Goal: Task Accomplishment & Management: Use online tool/utility

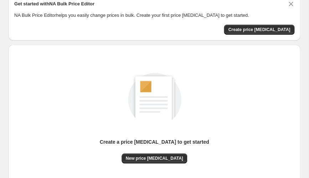
scroll to position [34, 0]
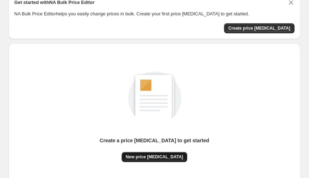
click at [173, 154] on span "New price change job" at bounding box center [154, 157] width 57 height 6
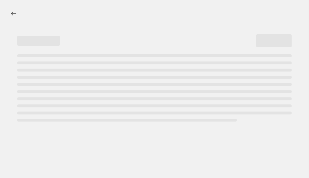
select select "percentage"
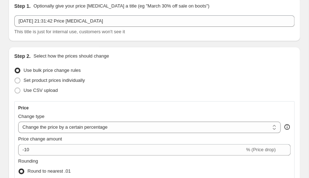
scroll to position [30, 0]
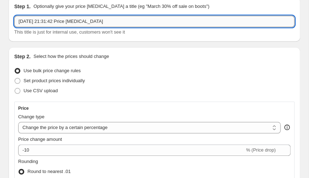
click at [108, 27] on input "16 sept. 2025 à 21:31:42 Price change job" at bounding box center [154, 21] width 280 height 11
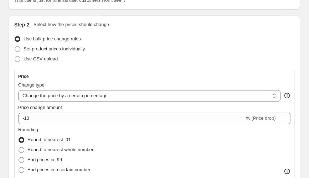
scroll to position [63, 0]
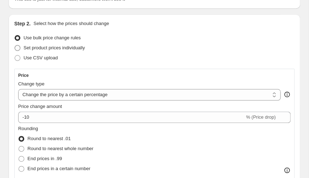
click at [85, 50] on span "Set product prices individually" at bounding box center [54, 47] width 61 height 5
click at [15, 45] on input "Set product prices individually" at bounding box center [15, 45] width 0 height 0
radio input "true"
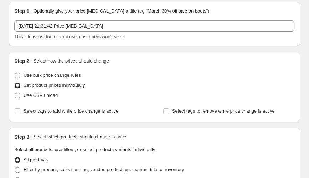
scroll to position [23, 0]
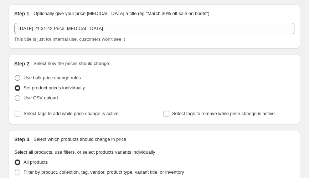
click at [77, 80] on span "Use bulk price change rules" at bounding box center [52, 77] width 57 height 5
click at [15, 75] on input "Use bulk price change rules" at bounding box center [15, 75] width 0 height 0
radio input "true"
select select "percentage"
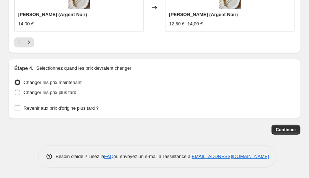
scroll to position [780, 0]
click at [282, 132] on span "Continuer" at bounding box center [286, 129] width 20 height 6
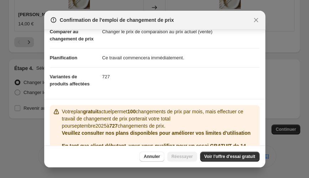
scroll to position [39, 0]
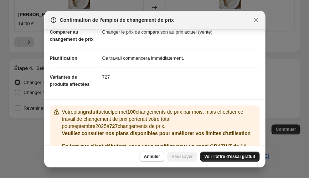
click at [252, 159] on span "Voir l'offre d'essai gratuit" at bounding box center [229, 156] width 51 height 6
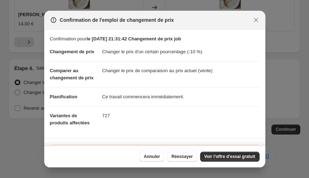
scroll to position [0, 0]
click at [160, 159] on span "Annuler" at bounding box center [152, 156] width 16 height 6
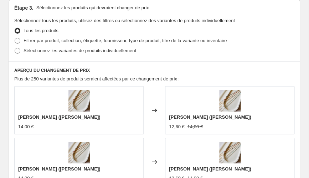
scroll to position [414, 0]
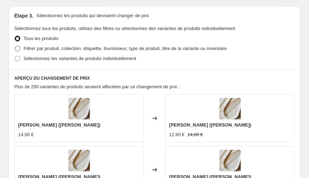
click at [127, 51] on span "Filtrer par produit, collection, étiquette, fournisseur, type de produit, titre…" at bounding box center [125, 48] width 203 height 5
click at [15, 46] on input "Filtrer par produit, collection, étiquette, fournisseur, type de produit, titre…" at bounding box center [15, 46] width 0 height 0
radio input "true"
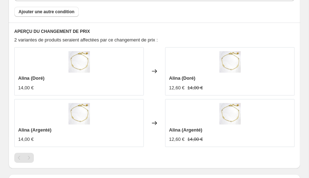
scroll to position [551, 0]
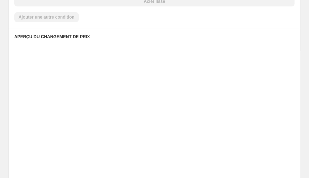
drag, startPoint x: 114, startPoint y: 44, endPoint x: 98, endPoint y: 42, distance: 15.8
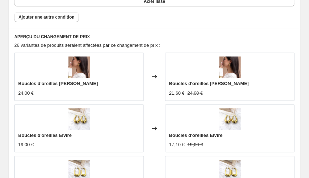
select select "collection"
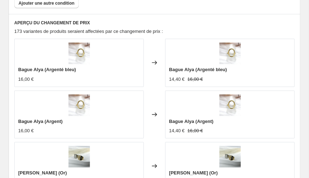
scroll to position [563, 0]
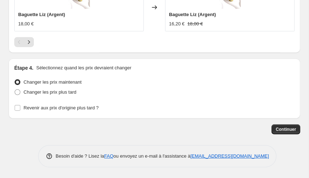
scroll to position [893, 0]
click at [277, 130] on span "Continuer" at bounding box center [286, 129] width 20 height 6
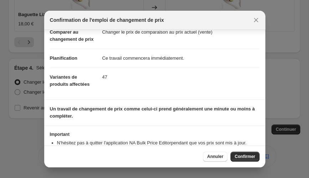
scroll to position [38, 0]
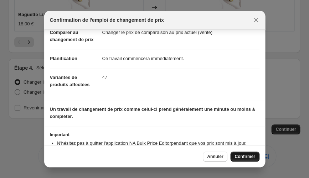
click at [255, 159] on span "Confirmer" at bounding box center [245, 156] width 20 height 6
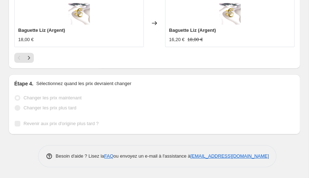
scroll to position [873, 0]
click at [218, 47] on div "Baguette Liz (Argent) 16,20 € 18,00 €" at bounding box center [229, 23] width 129 height 48
click at [30, 61] on icon "Suivant" at bounding box center [28, 57] width 7 height 7
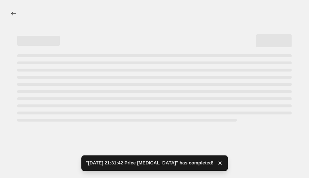
scroll to position [0, 0]
select select "percentage"
select select "collection"
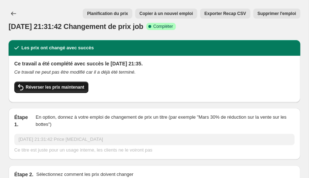
click at [44, 84] on span "Réverser les prix maintenant" at bounding box center [55, 87] width 58 height 6
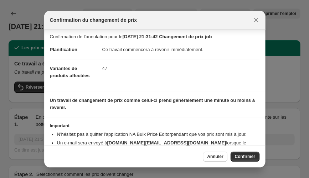
scroll to position [2, 0]
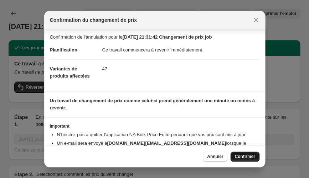
click at [255, 159] on span "Confirmer" at bounding box center [245, 156] width 20 height 6
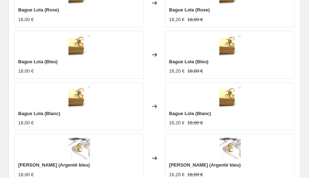
scroll to position [0, 0]
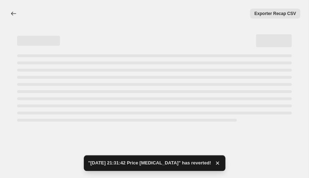
select select "percentage"
select select "collection"
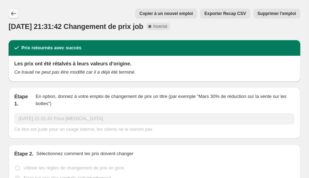
click at [13, 12] on icon "Emplois à changement de prix" at bounding box center [13, 14] width 5 height 4
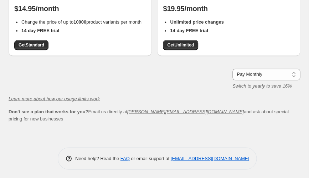
scroll to position [172, 0]
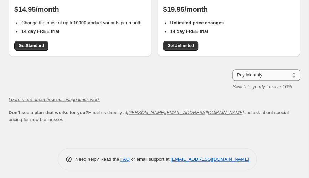
select select "year"
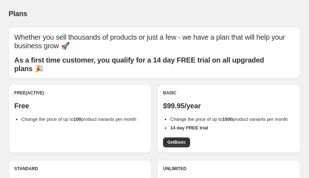
scroll to position [0, 0]
